Goal: Transaction & Acquisition: Purchase product/service

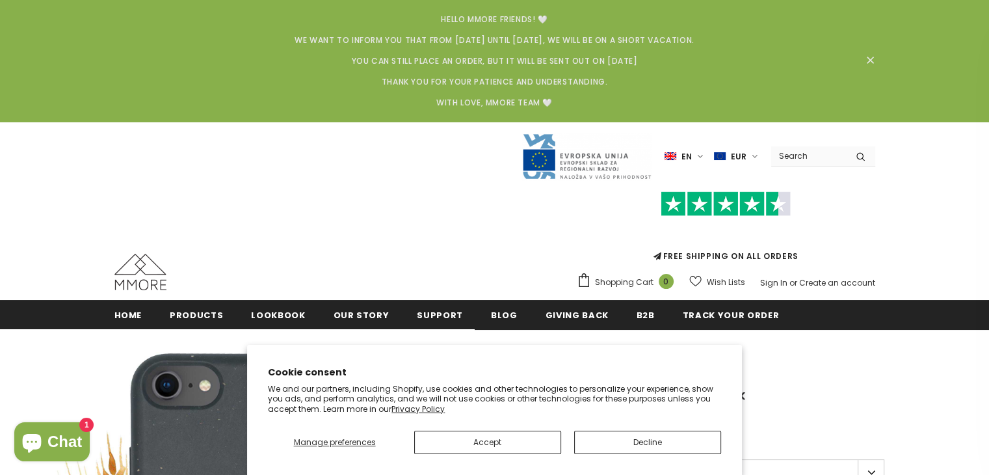
scroll to position [277, 0]
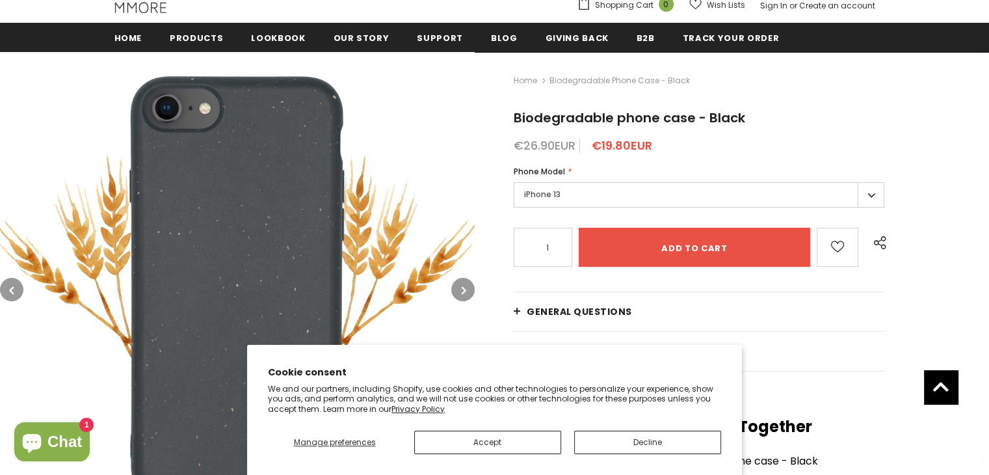
click at [637, 455] on section "Cookie consent We and our partners, including Shopify, use cookies and other te…" at bounding box center [494, 410] width 495 height 130
click at [646, 440] on button "Decline" at bounding box center [647, 441] width 147 height 23
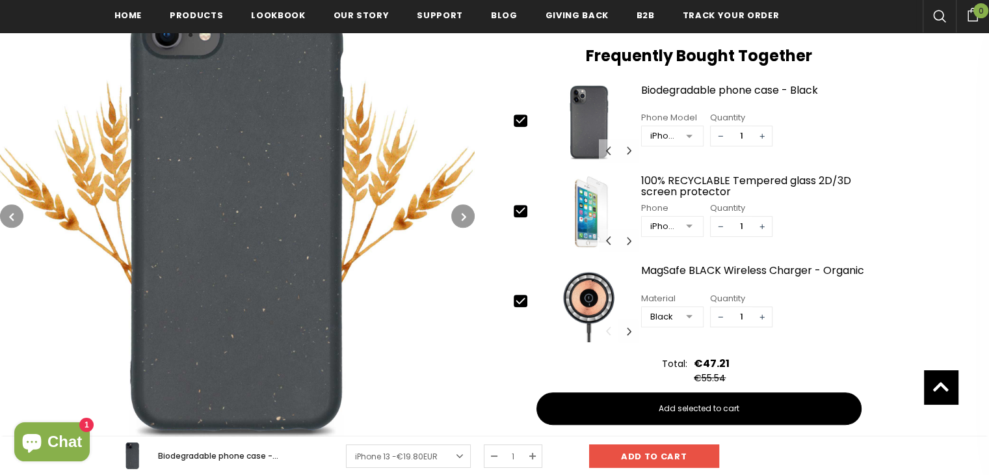
scroll to position [653, 0]
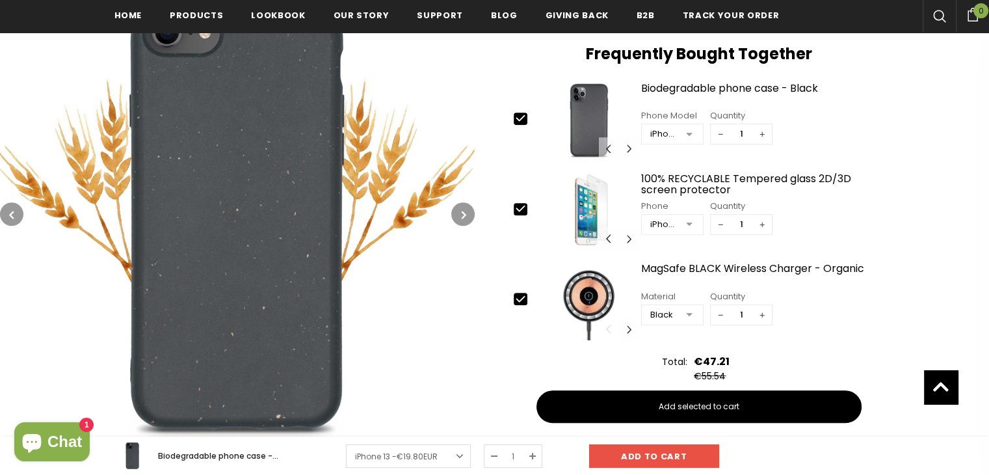
click at [475, 206] on div "Home Biodegradable phone case - Black Biodegradable phone case - Black €26.90EU…" at bounding box center [732, 73] width 514 height 788
click at [453, 212] on button "button" at bounding box center [462, 213] width 23 height 23
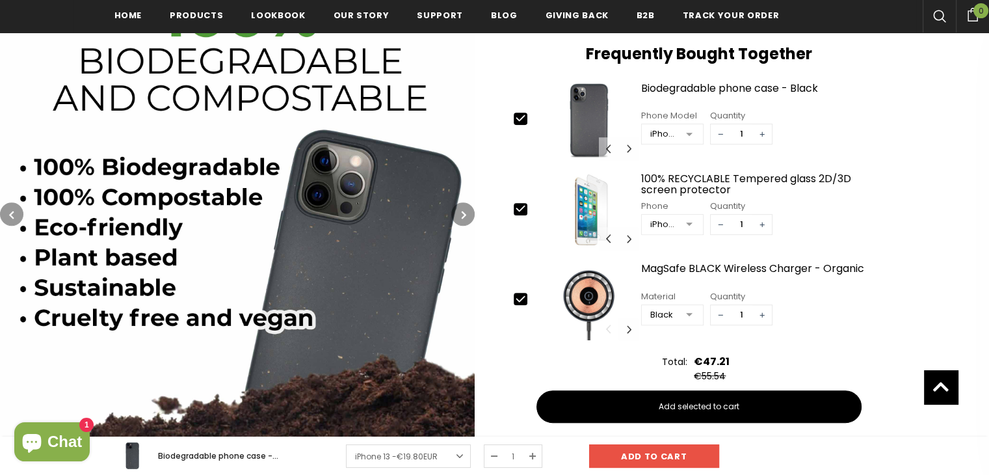
click at [453, 212] on button "button" at bounding box center [462, 213] width 23 height 23
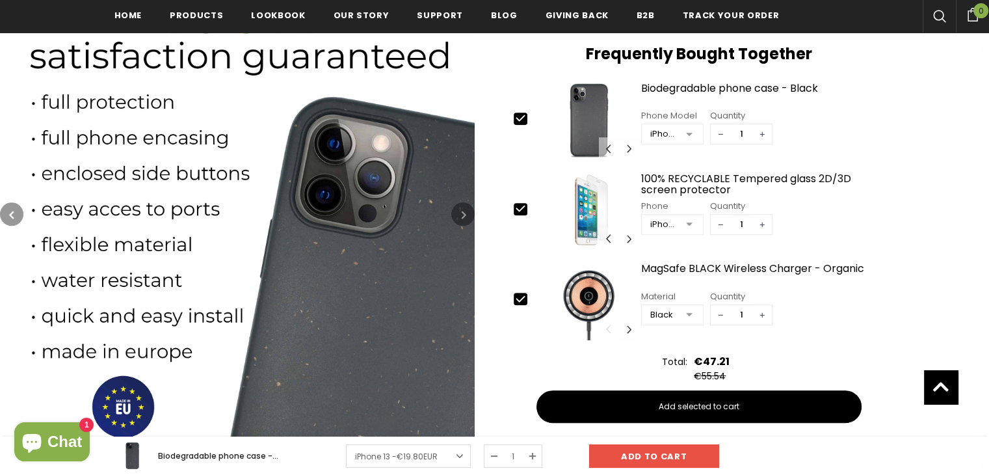
click at [453, 212] on button "button" at bounding box center [462, 213] width 23 height 23
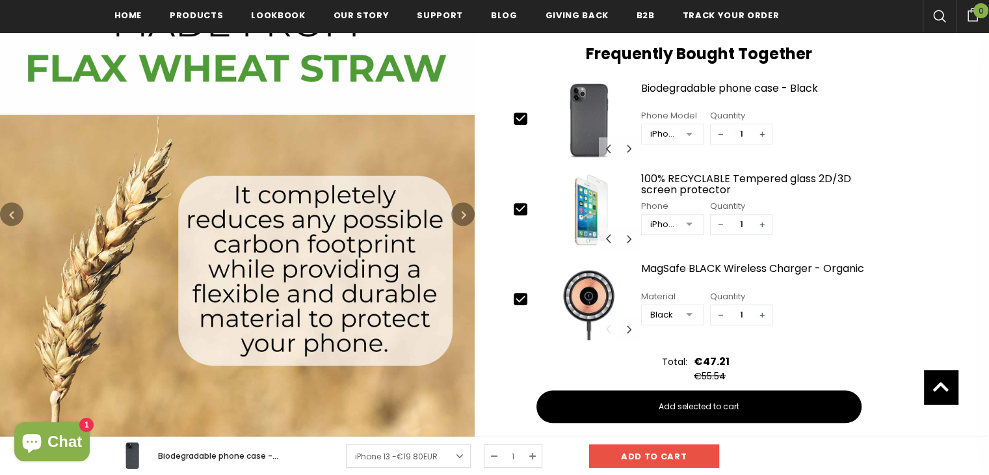
click at [453, 212] on button "button" at bounding box center [462, 213] width 23 height 23
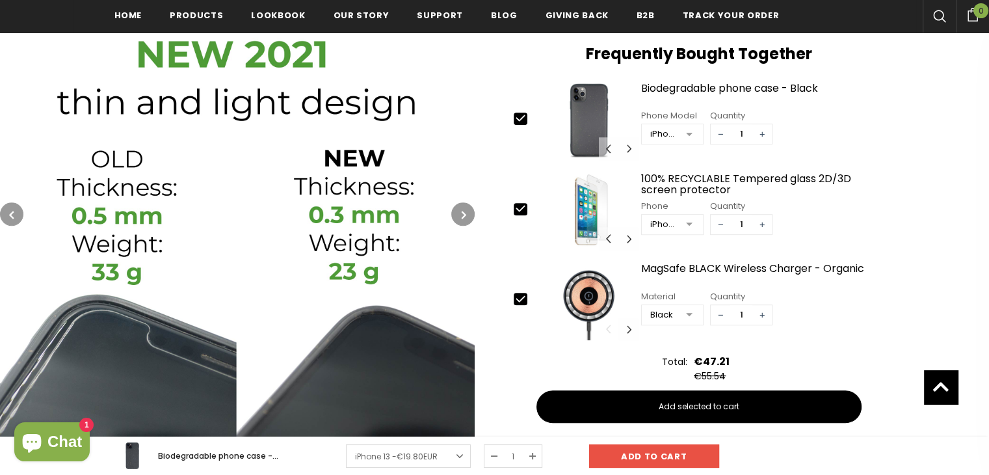
click at [453, 212] on button "button" at bounding box center [462, 213] width 23 height 23
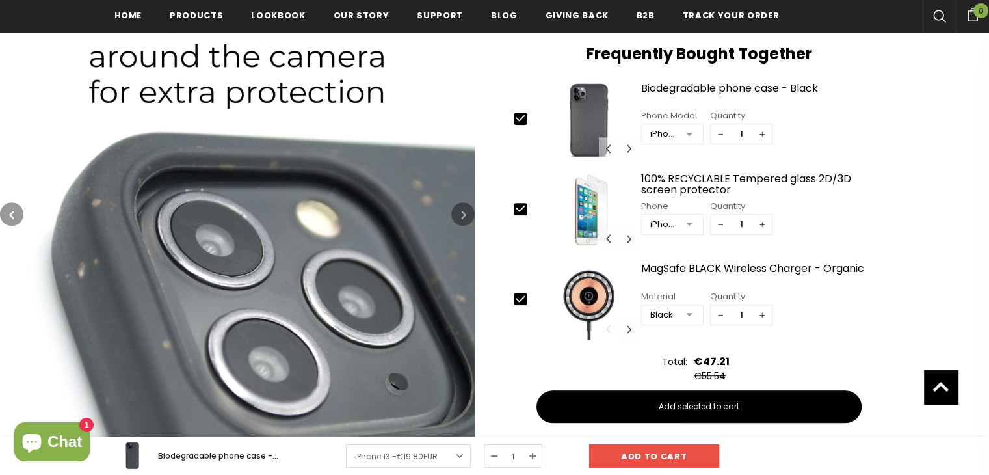
click at [453, 212] on button "button" at bounding box center [462, 213] width 23 height 23
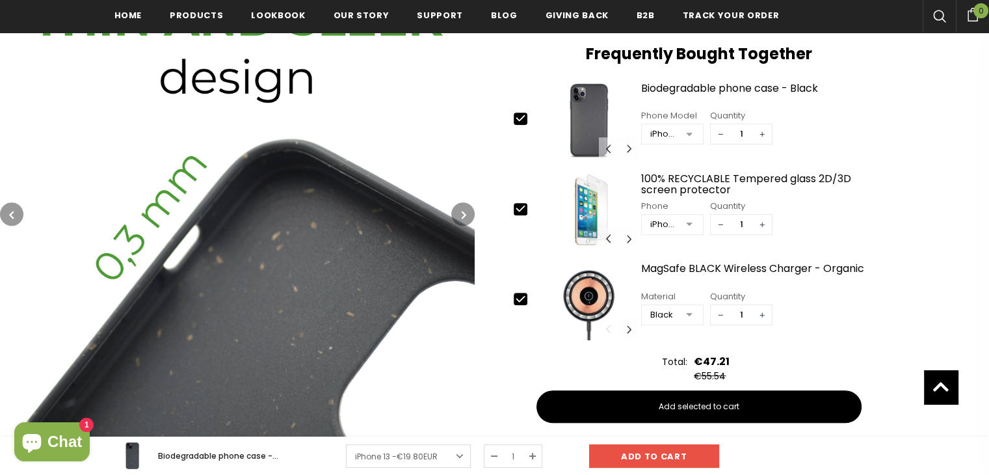
click at [453, 212] on button "button" at bounding box center [462, 213] width 23 height 23
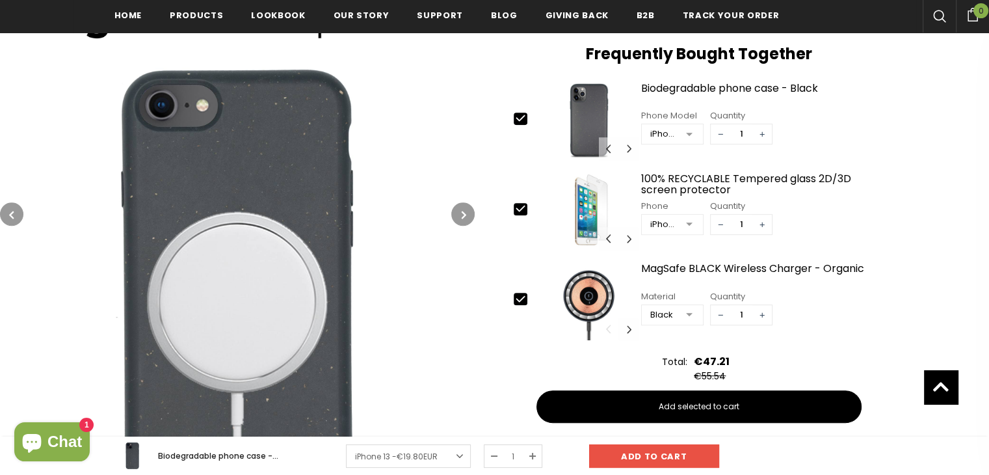
click at [453, 212] on button "button" at bounding box center [462, 213] width 23 height 23
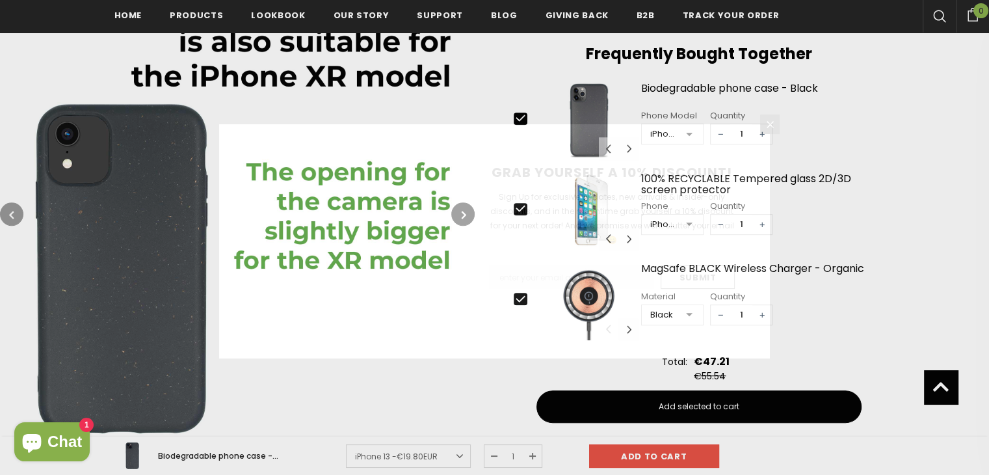
click at [453, 212] on img at bounding box center [336, 241] width 234 height 234
